Goal: Transaction & Acquisition: Download file/media

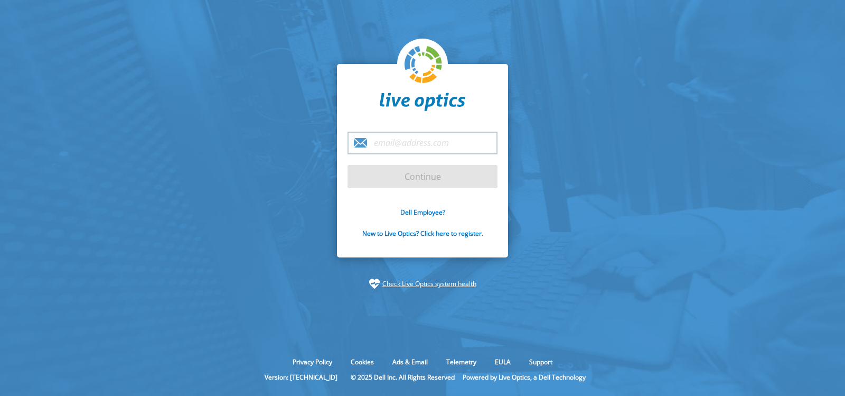
click at [396, 144] on input "email" at bounding box center [423, 143] width 150 height 23
drag, startPoint x: 240, startPoint y: 110, endPoint x: 96, endPoint y: 1, distance: 180.6
click at [237, 97] on section "Continue Dell Employee? New to Live Optics? Click here to register. Check Live …" at bounding box center [422, 176] width 845 height 353
click at [391, 142] on input "email" at bounding box center [423, 143] width 150 height 23
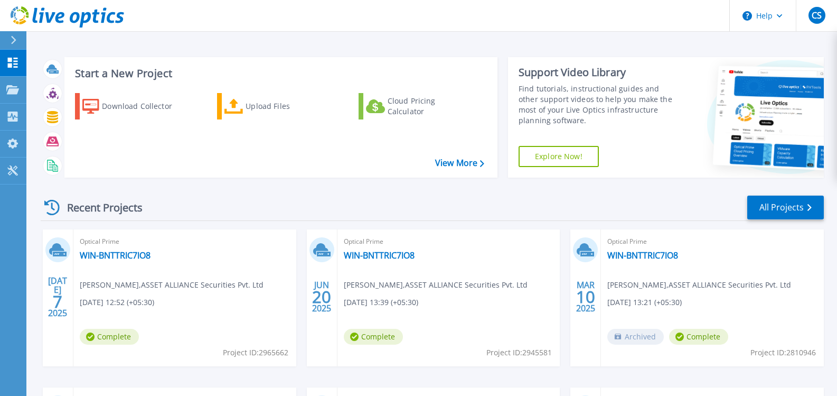
click at [90, 73] on h3 "Start a New Project" at bounding box center [279, 74] width 409 height 12
click at [111, 106] on div "Download Collector" at bounding box center [144, 106] width 85 height 21
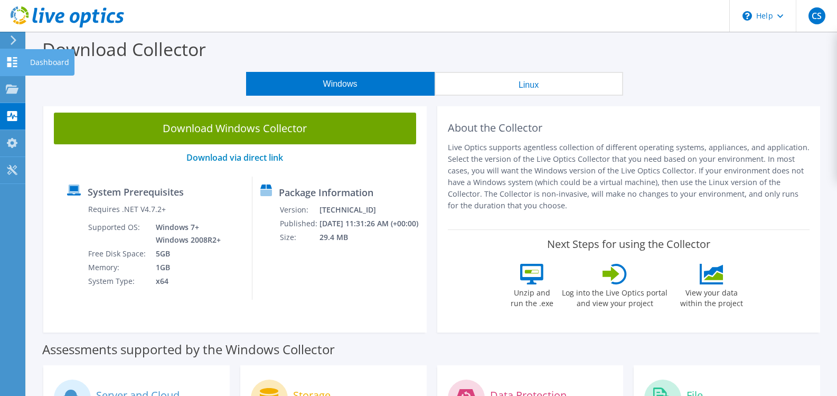
click at [10, 62] on icon at bounding box center [12, 62] width 13 height 10
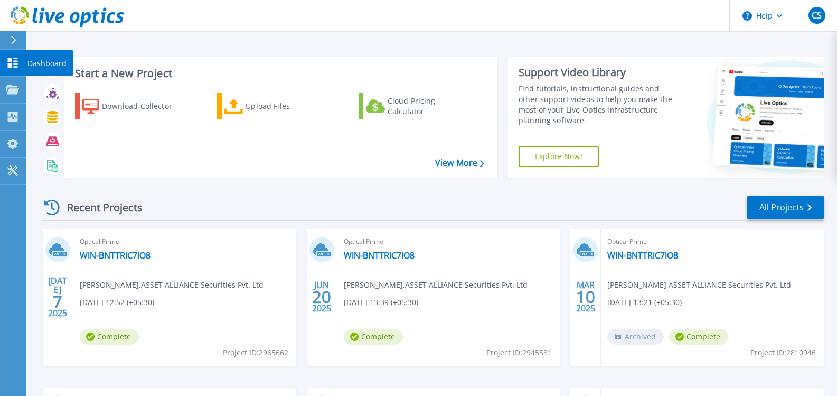
click at [13, 59] on icon at bounding box center [12, 63] width 13 height 10
click at [65, 91] on icon at bounding box center [67, 90] width 4 height 7
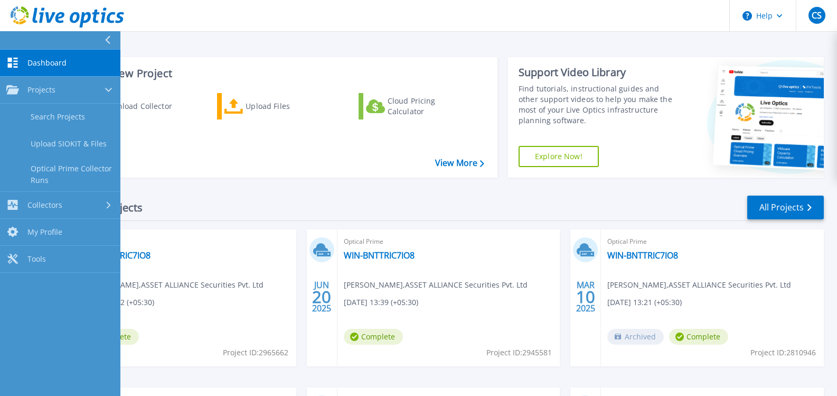
click at [47, 65] on span "Dashboard" at bounding box center [46, 63] width 39 height 10
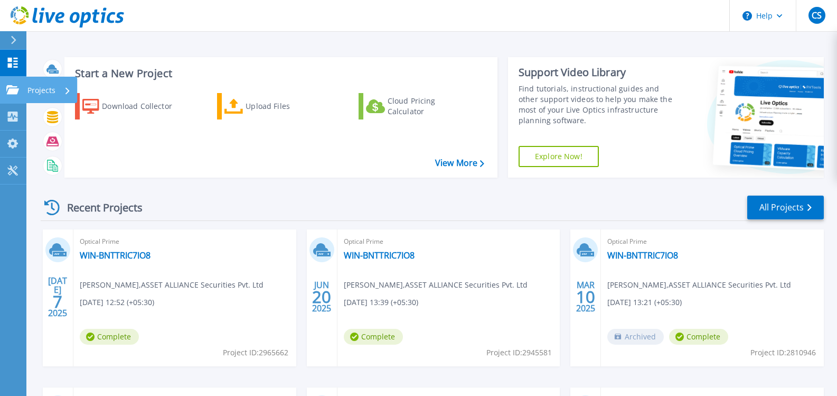
click at [36, 89] on p "Projects" at bounding box center [41, 90] width 28 height 27
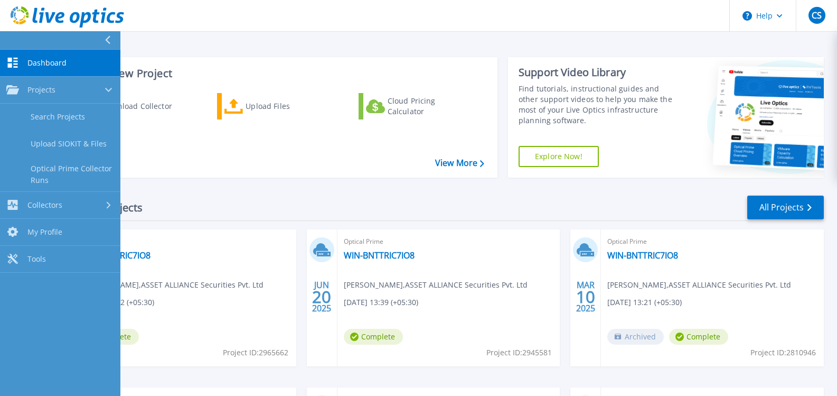
click at [201, 163] on div "Download Collector Upload Files Cloud Pricing Calculator" at bounding box center [280, 129] width 426 height 88
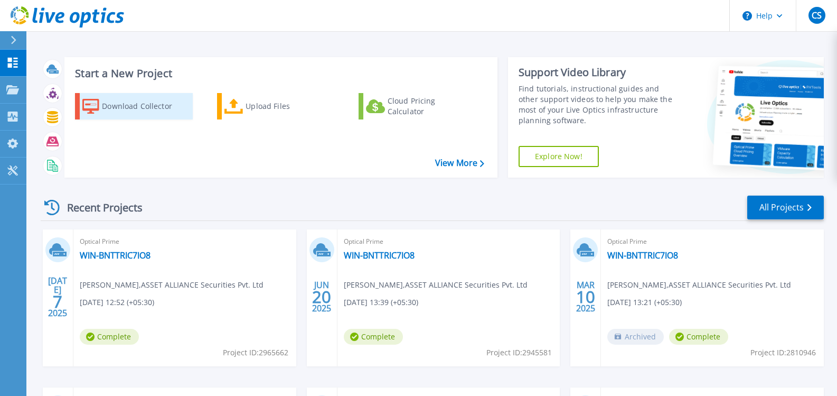
click at [121, 110] on div "Download Collector" at bounding box center [144, 106] width 85 height 21
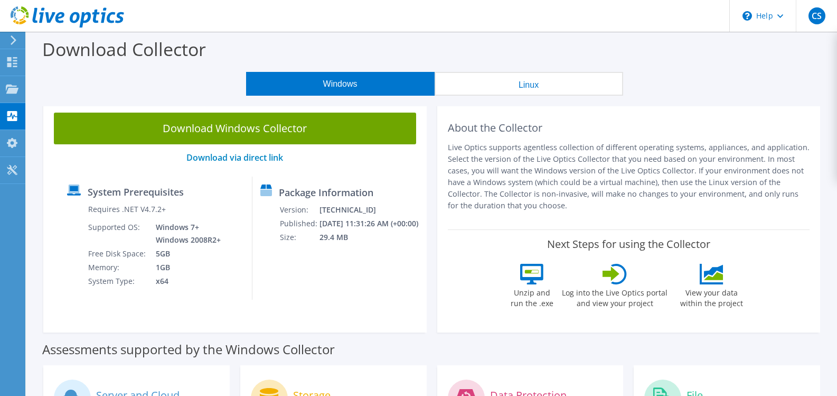
click at [362, 86] on button "Windows" at bounding box center [340, 84] width 189 height 24
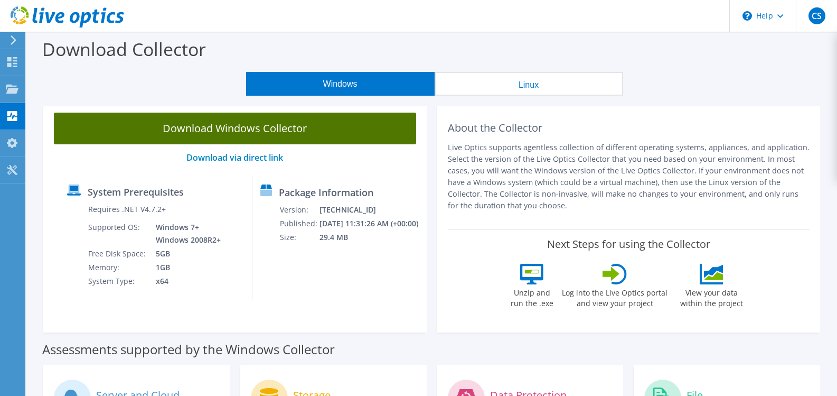
click at [245, 130] on link "Download Windows Collector" at bounding box center [235, 129] width 362 height 32
